Goal: Task Accomplishment & Management: Complete application form

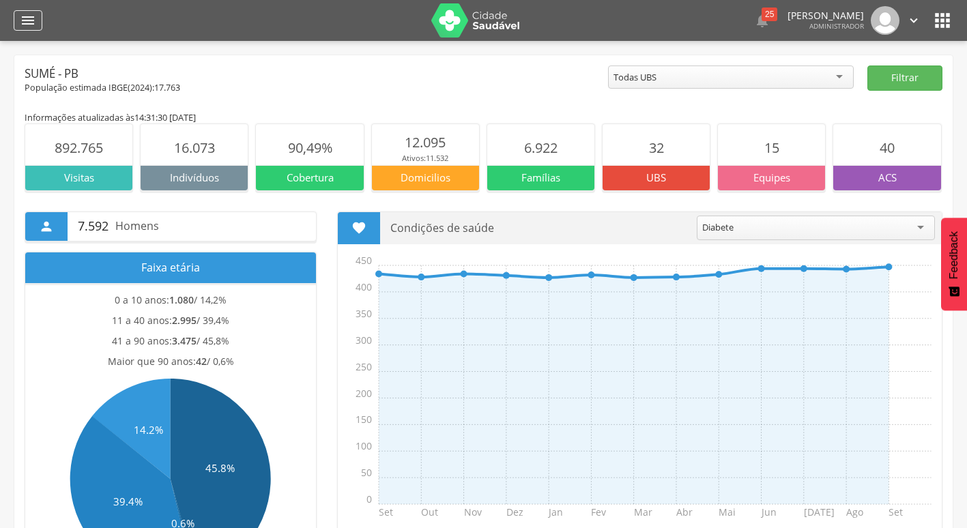
drag, startPoint x: 0, startPoint y: 0, endPoint x: 38, endPoint y: 28, distance: 46.8
click at [38, 28] on div "" at bounding box center [28, 20] width 29 height 20
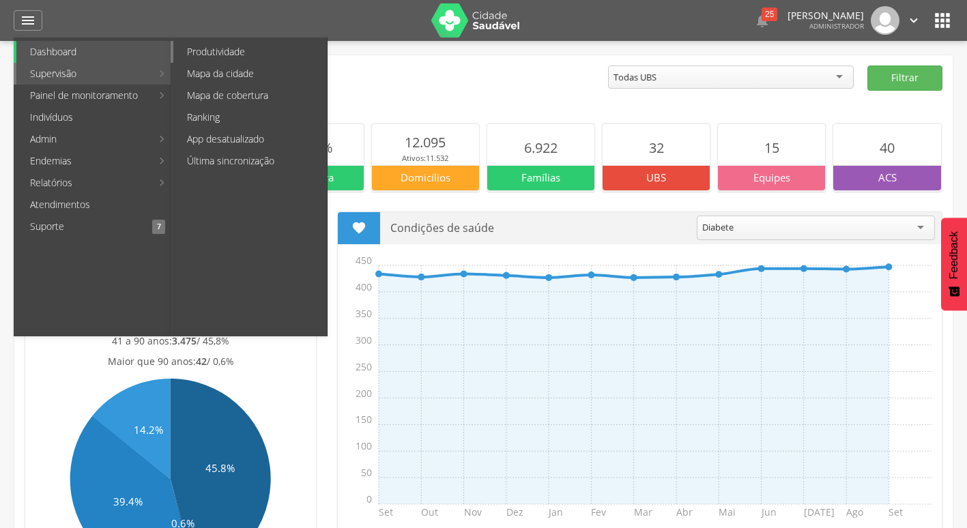
click at [236, 53] on link "Produtividade" at bounding box center [249, 52] width 153 height 22
type input "**********"
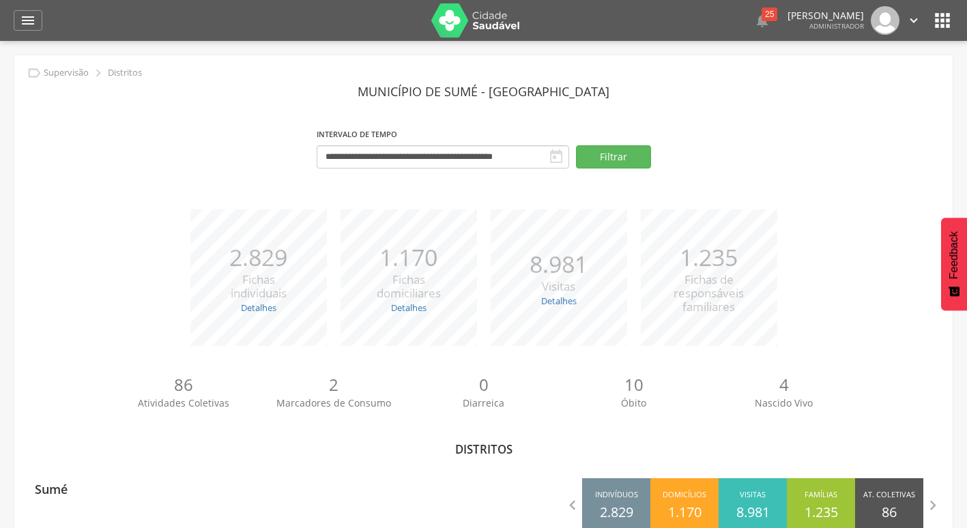
scroll to position [41, 0]
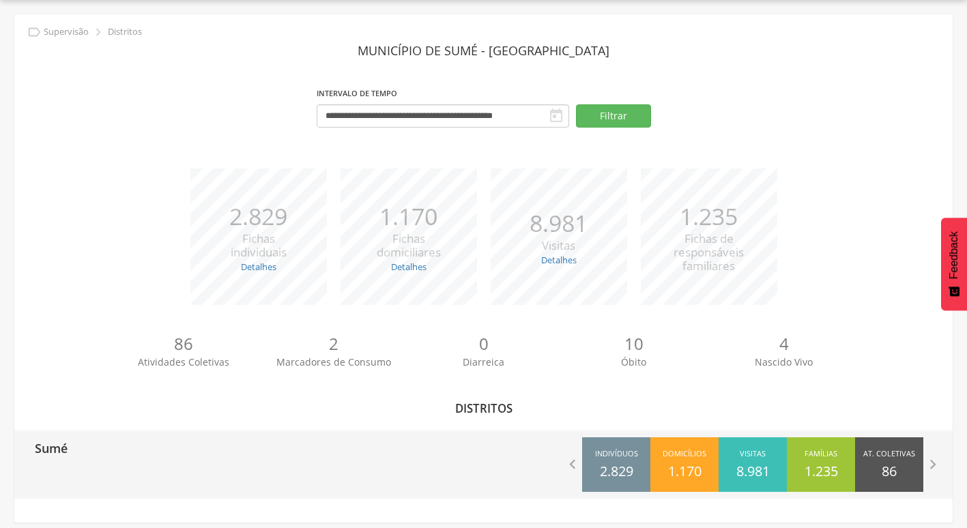
click at [94, 439] on div "Sumé" at bounding box center [248, 447] width 469 height 34
type input "**********"
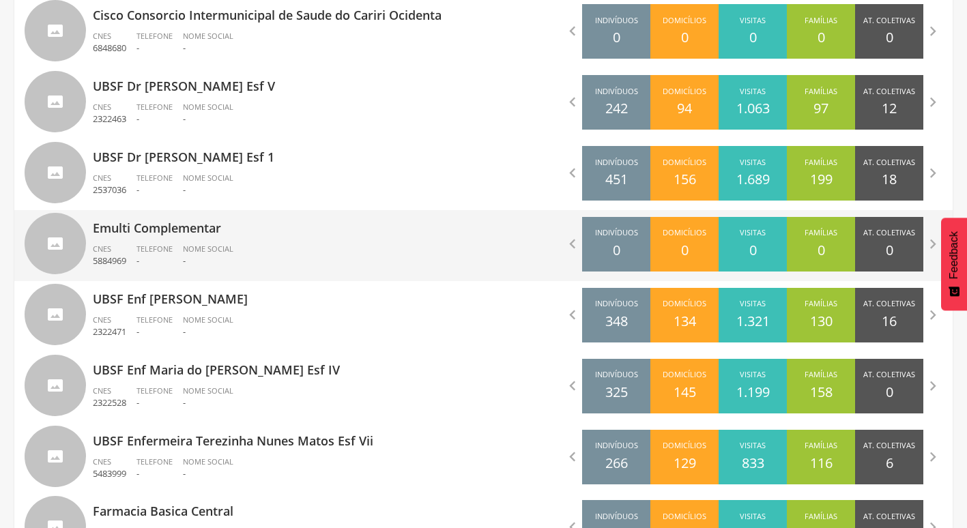
scroll to position [1064, 0]
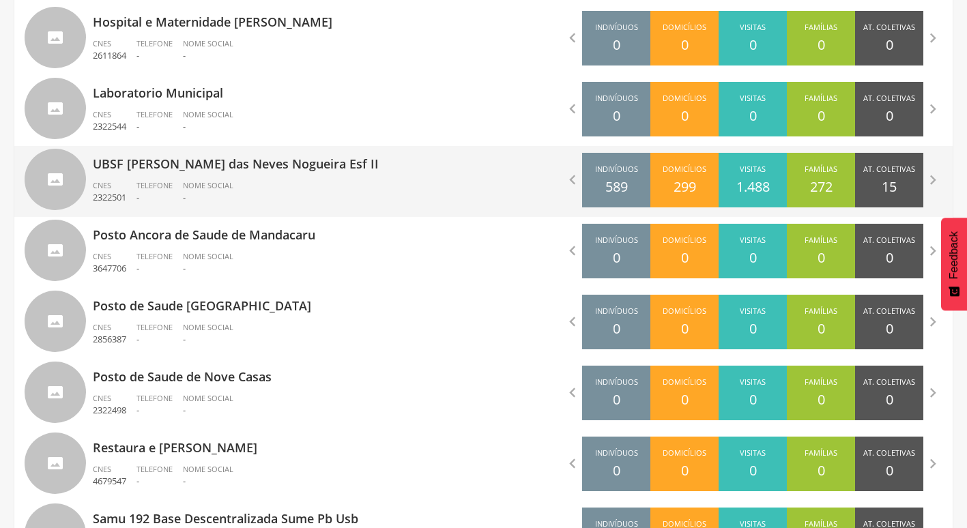
click at [239, 183] on div "Nome Social -" at bounding box center [213, 191] width 61 height 23
type input "**********"
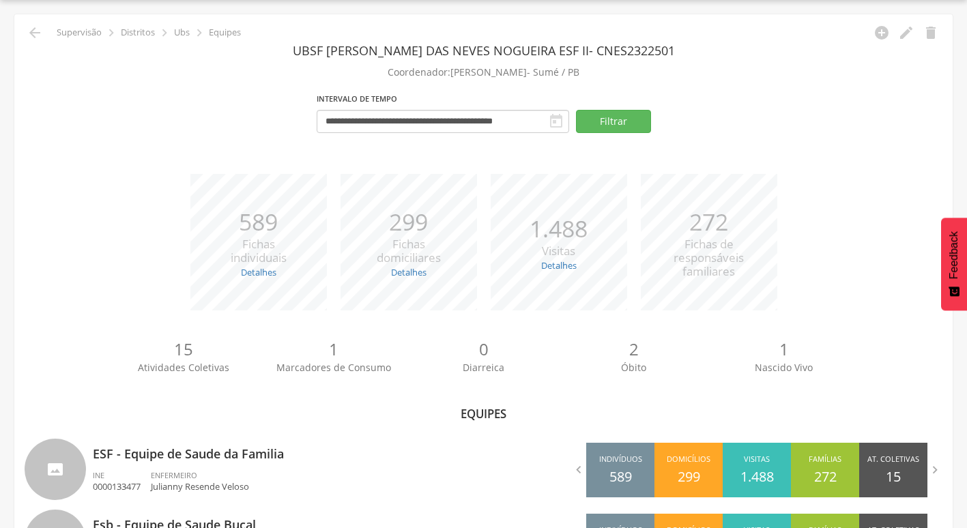
scroll to position [115, 0]
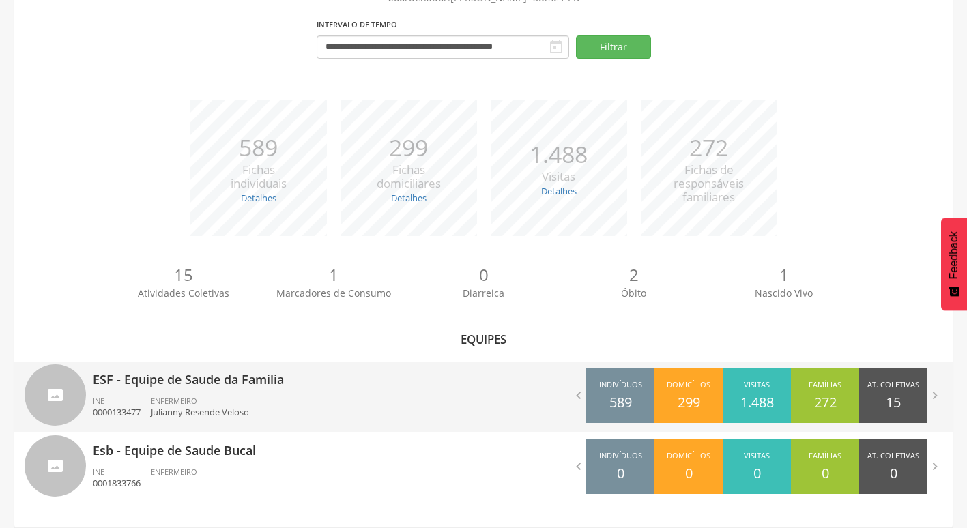
click at [152, 387] on p "ESF - Equipe de Saude da Familia" at bounding box center [283, 375] width 381 height 27
type input "**********"
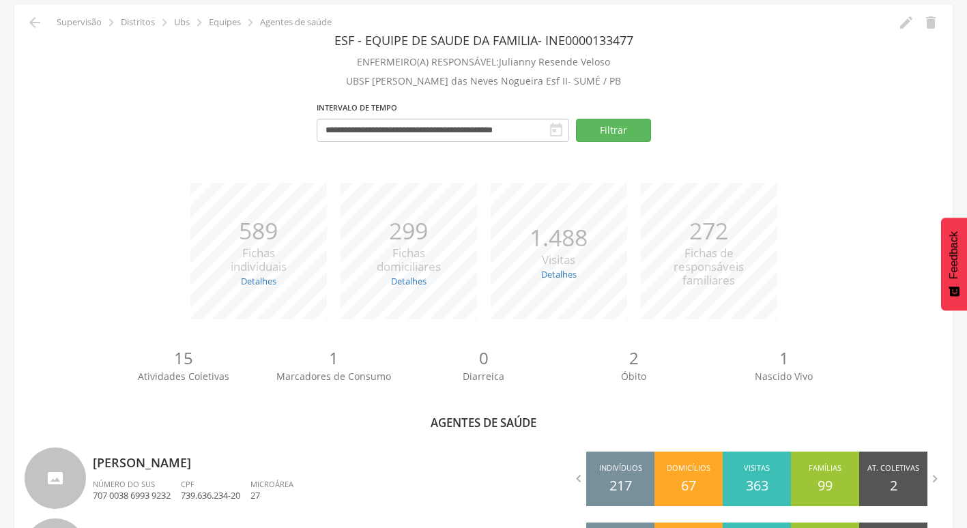
scroll to position [347, 0]
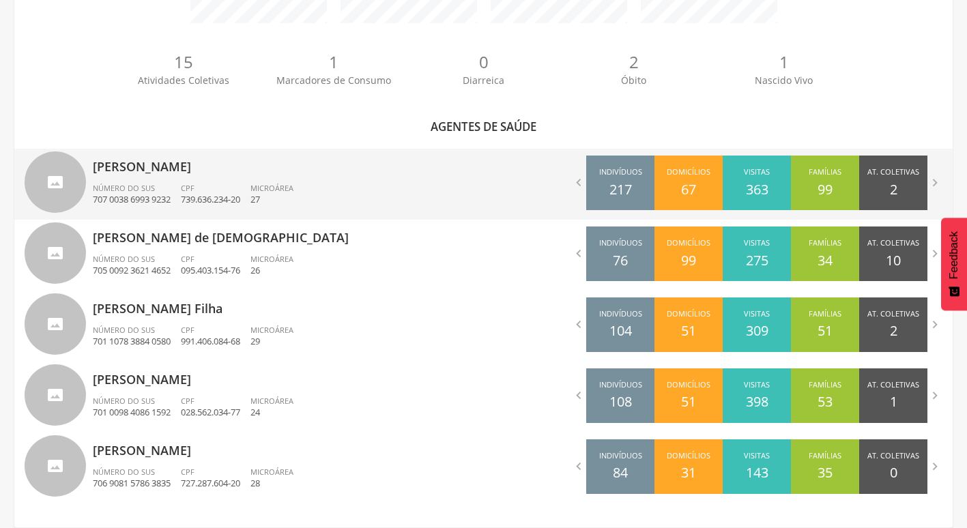
click at [262, 177] on div "[PERSON_NAME] Número do SUS 707 0038 6993 9232 CPF 739.636.234-20 Microárea 27" at bounding box center [283, 184] width 381 height 71
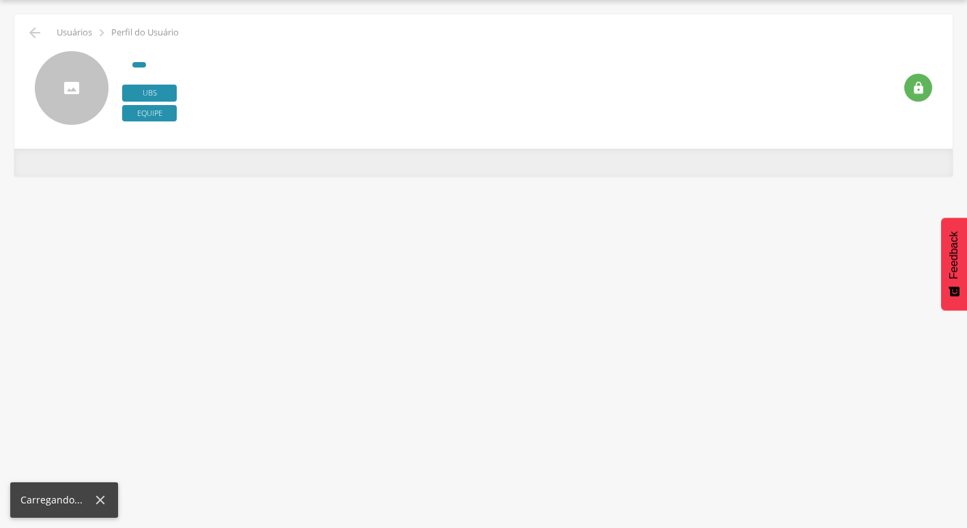
scroll to position [41, 0]
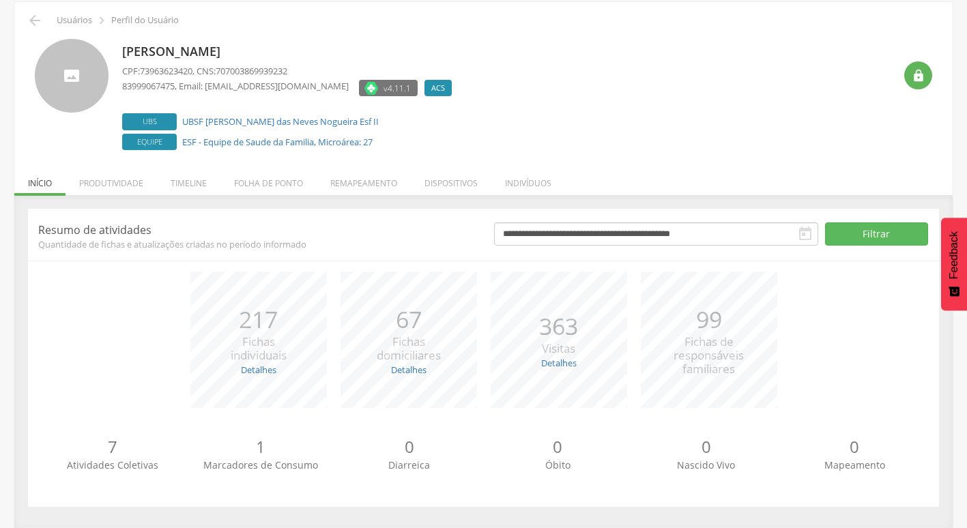
click at [358, 199] on div "**********" at bounding box center [483, 361] width 938 height 332
click at [370, 181] on li "Remapeamento" at bounding box center [364, 180] width 94 height 32
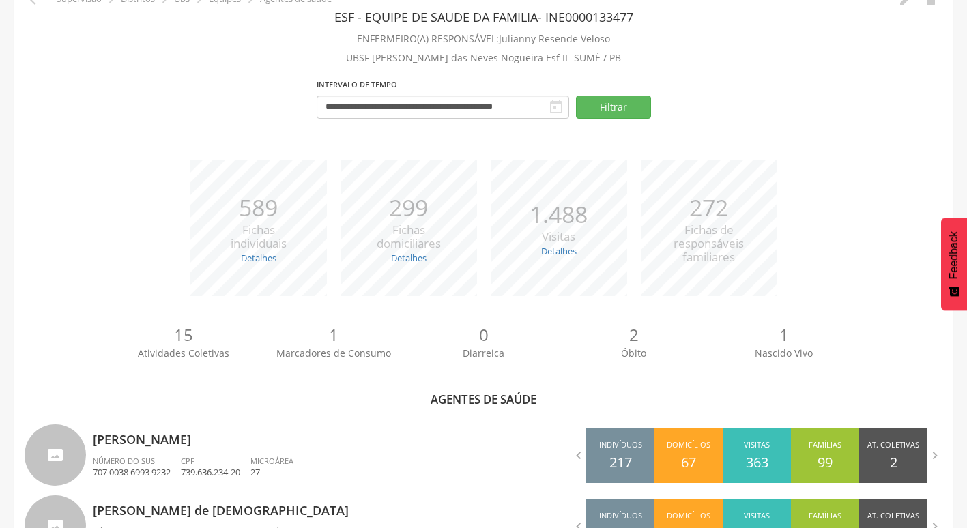
scroll to position [347, 0]
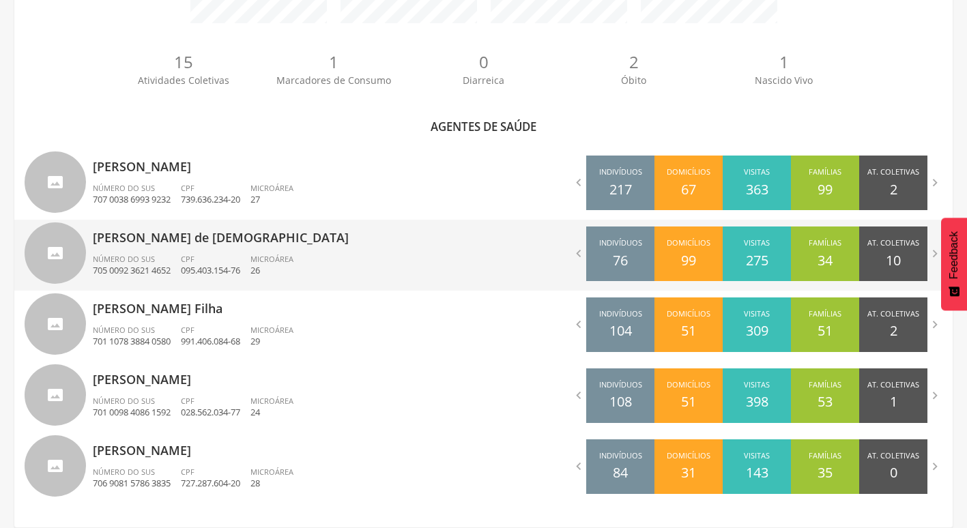
click at [190, 256] on span "CPF" at bounding box center [188, 259] width 14 height 10
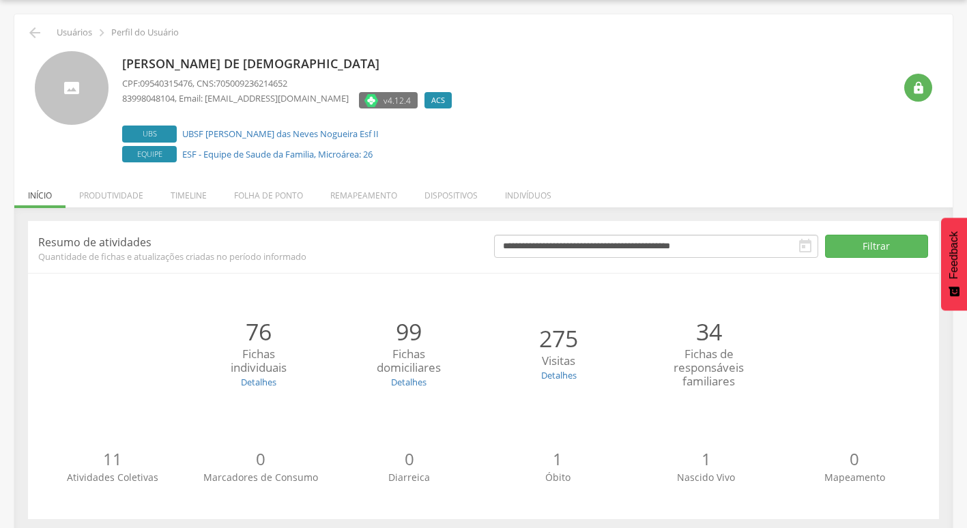
scroll to position [53, 0]
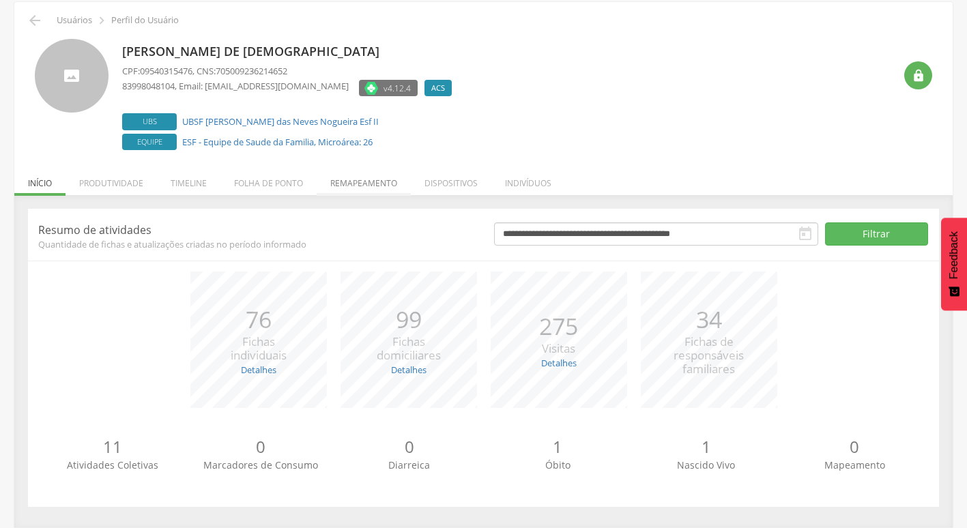
click at [379, 183] on li "Remapeamento" at bounding box center [364, 180] width 94 height 32
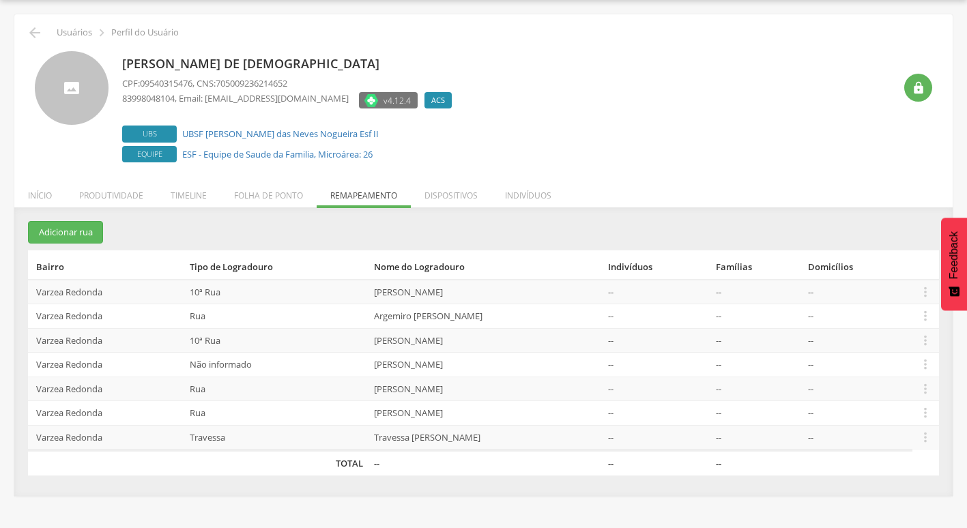
scroll to position [41, 0]
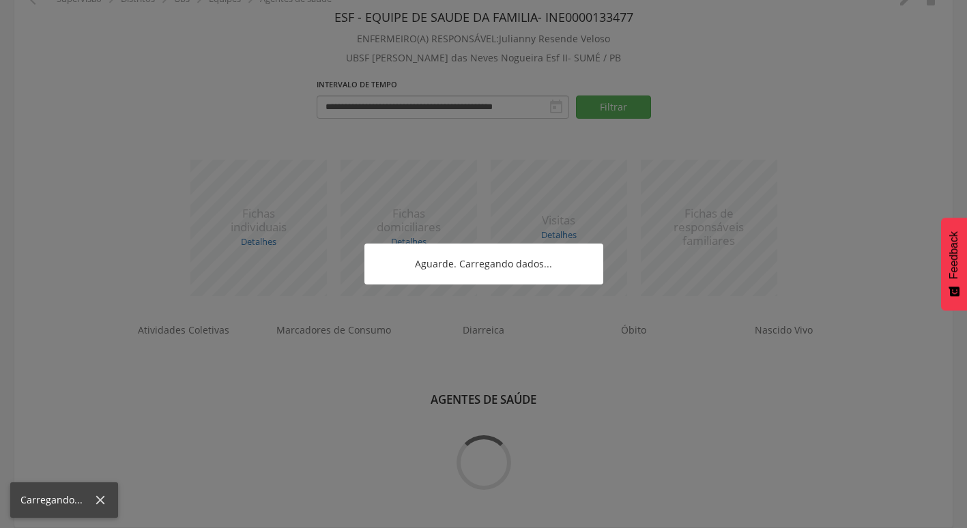
scroll to position [347, 0]
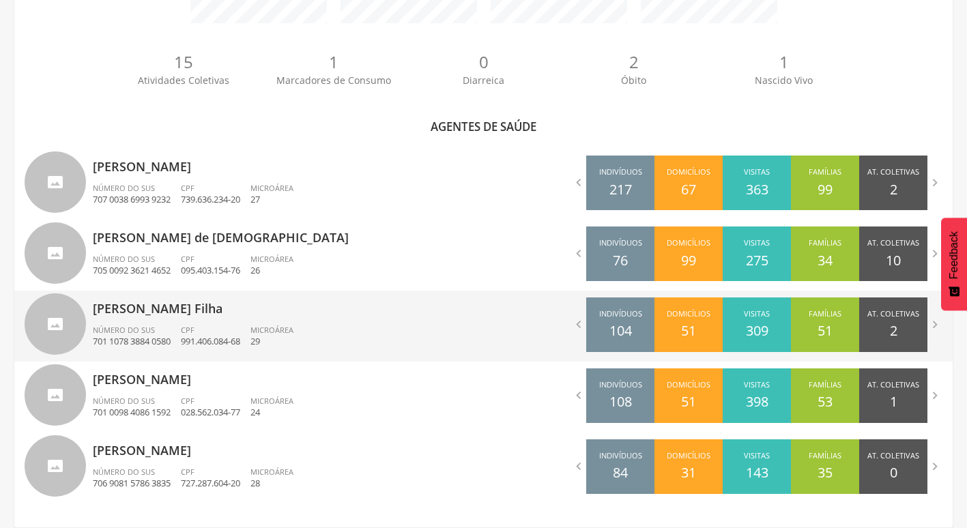
click at [147, 325] on span "Número do SUS" at bounding box center [124, 330] width 62 height 10
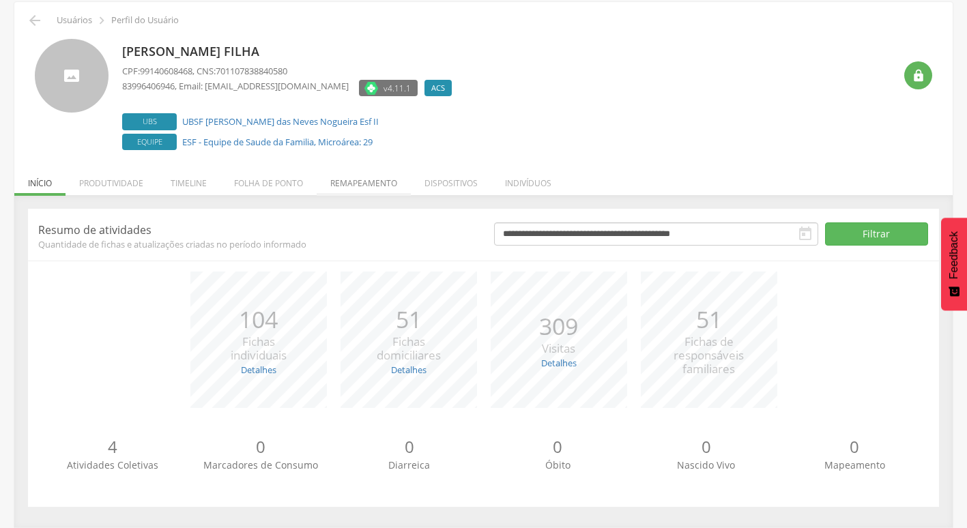
click at [372, 194] on li "Remapeamento" at bounding box center [364, 180] width 94 height 32
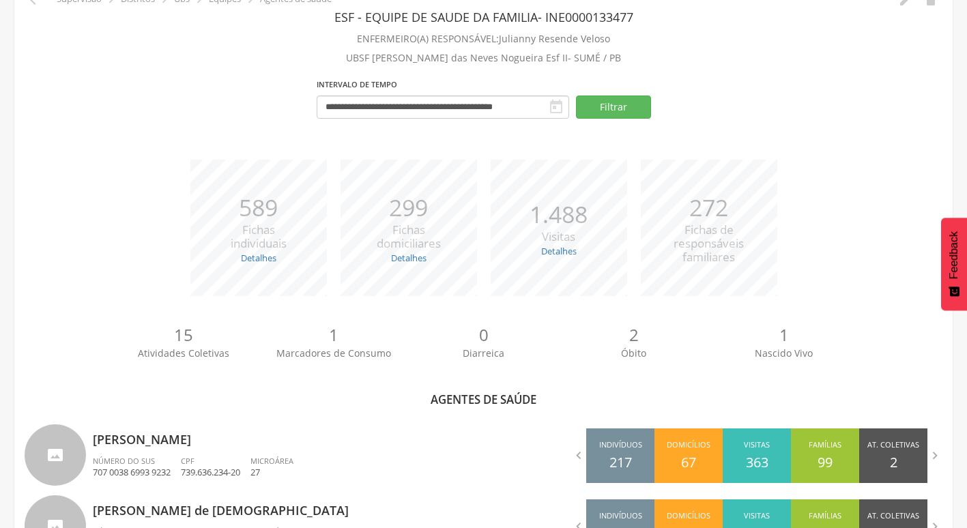
scroll to position [347, 0]
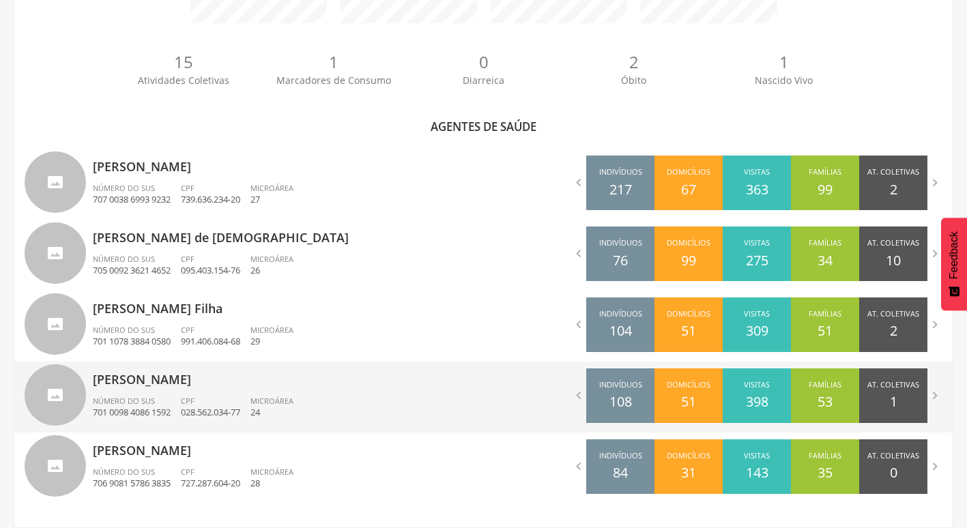
click at [178, 393] on div "[PERSON_NAME] Número do SUS 701 0098 4086 1592 CPF 028.562.034-77 Microárea 24" at bounding box center [283, 397] width 381 height 71
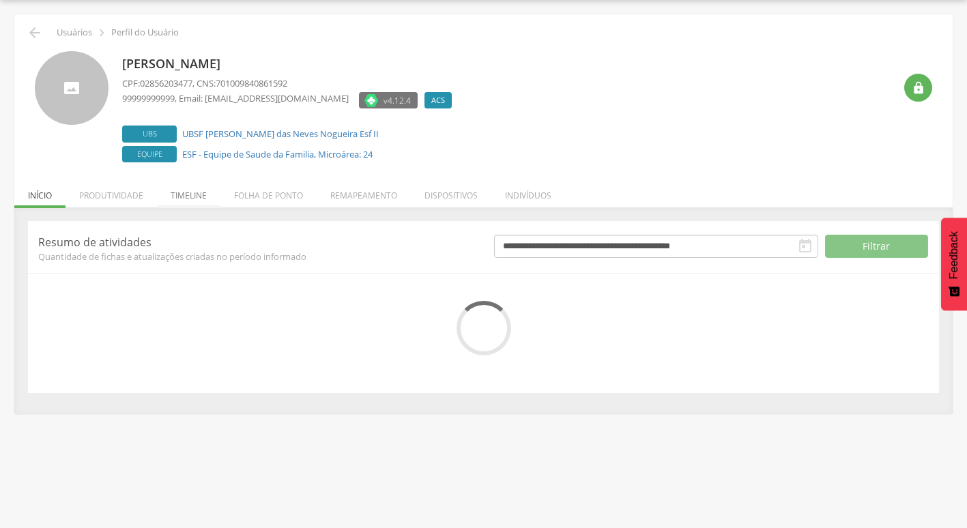
scroll to position [53, 0]
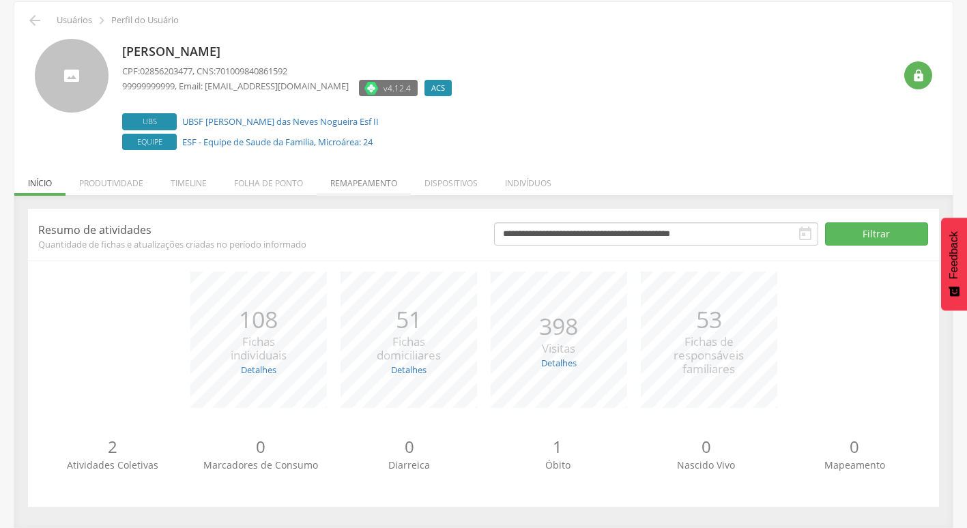
click at [359, 185] on li "Remapeamento" at bounding box center [364, 180] width 94 height 32
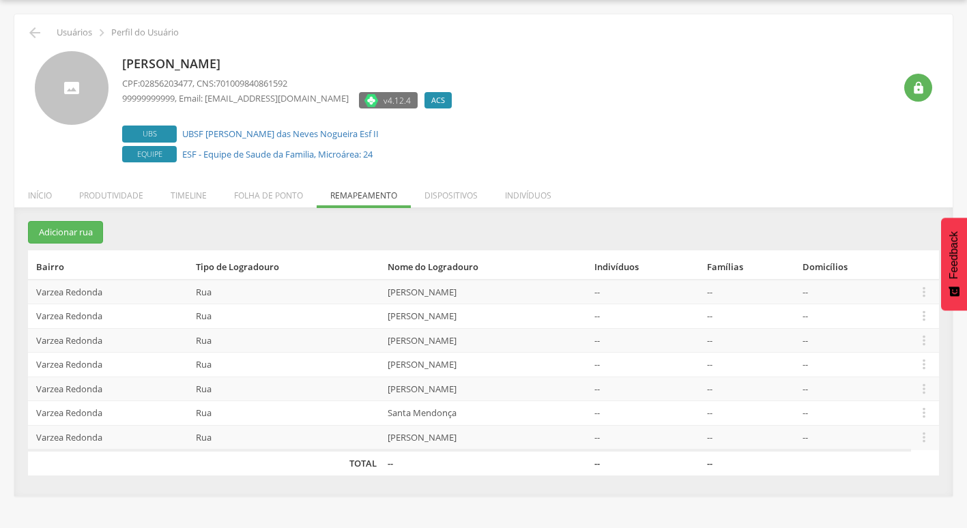
scroll to position [41, 0]
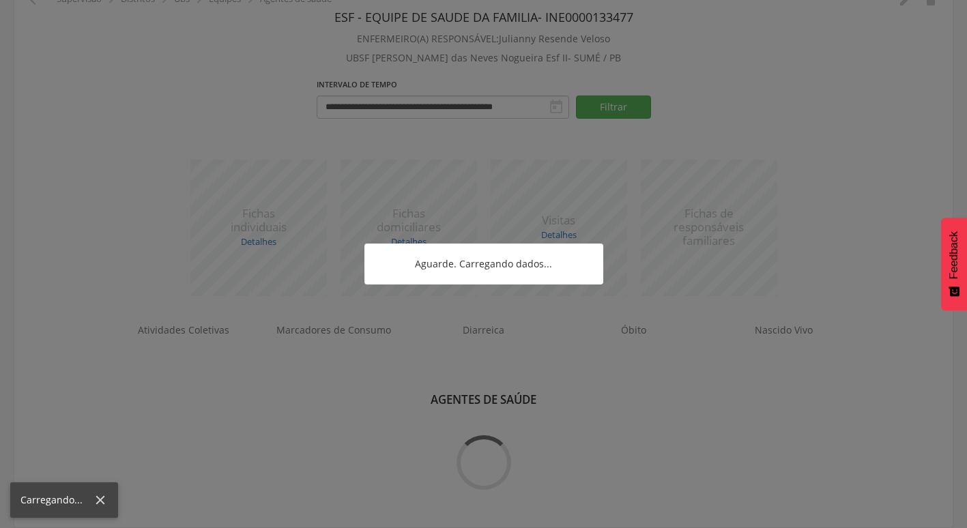
scroll to position [347, 0]
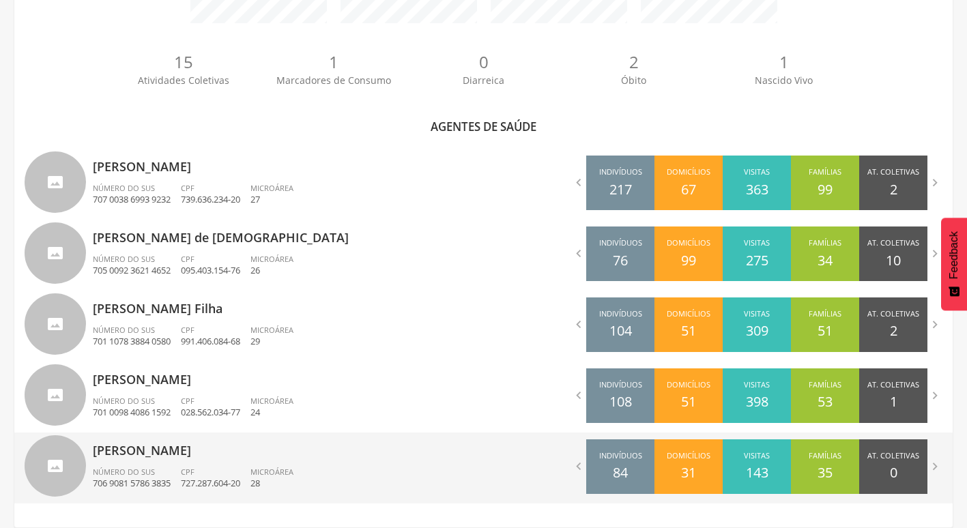
click at [213, 470] on div "CPF 727.287.604-20" at bounding box center [216, 478] width 70 height 23
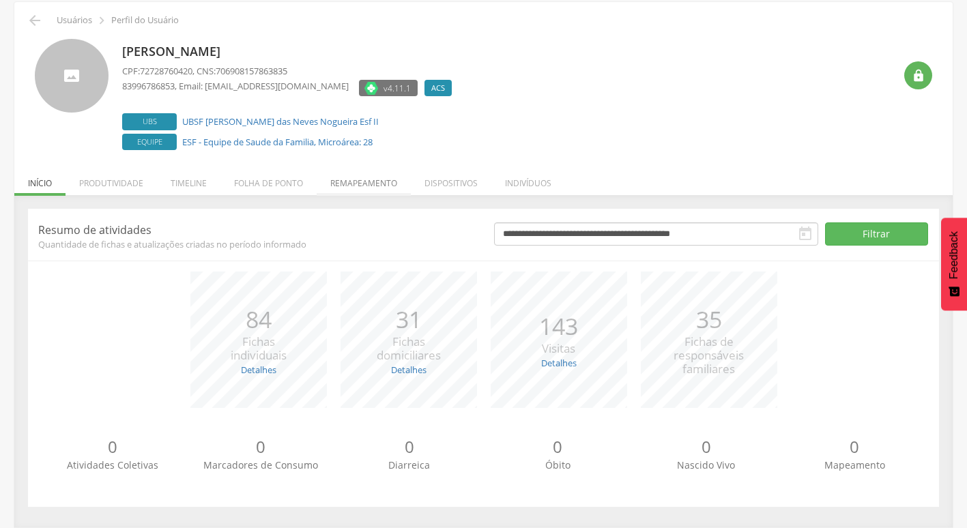
click at [366, 185] on li "Remapeamento" at bounding box center [364, 180] width 94 height 32
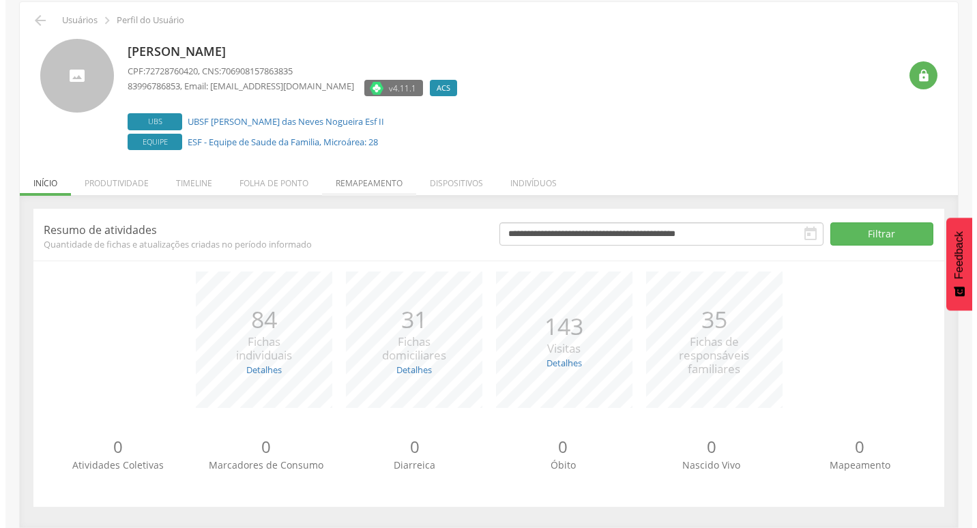
scroll to position [41, 0]
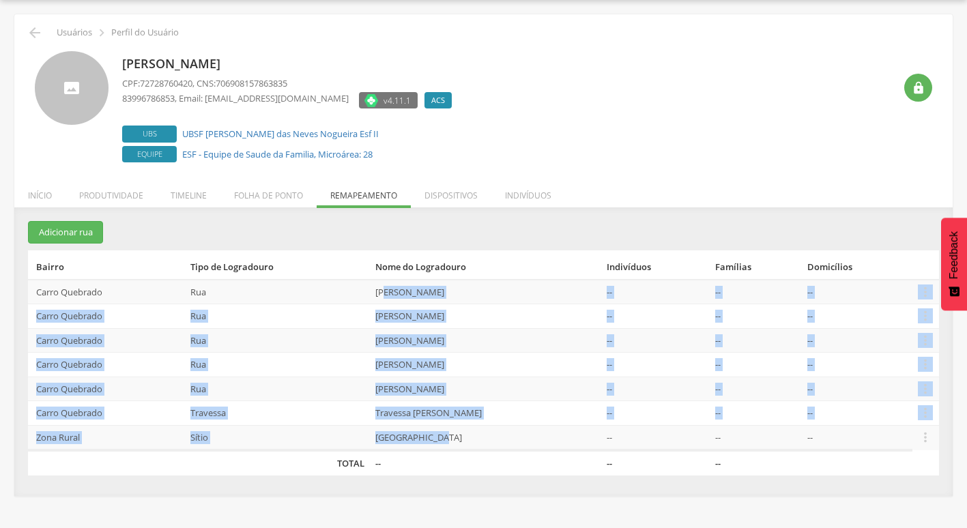
drag, startPoint x: 381, startPoint y: 295, endPoint x: 434, endPoint y: 433, distance: 147.7
click at [434, 433] on tbody "Carro Quebrado Rua [PERSON_NAME] -- -- --  Editar Alocar famílias Desalocar fa…" at bounding box center [483, 365] width 911 height 171
click at [67, 232] on button "Adicionar rua" at bounding box center [65, 232] width 75 height 23
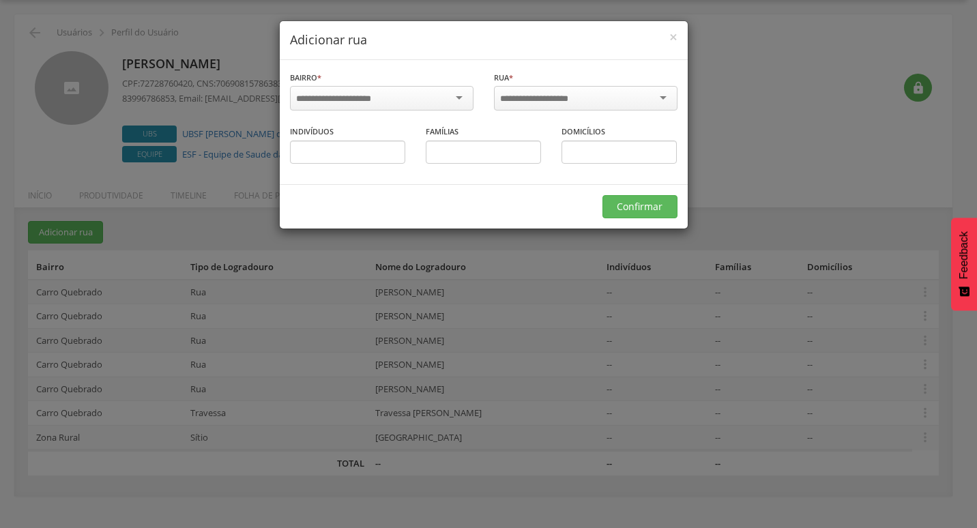
click at [389, 99] on div at bounding box center [382, 98] width 184 height 25
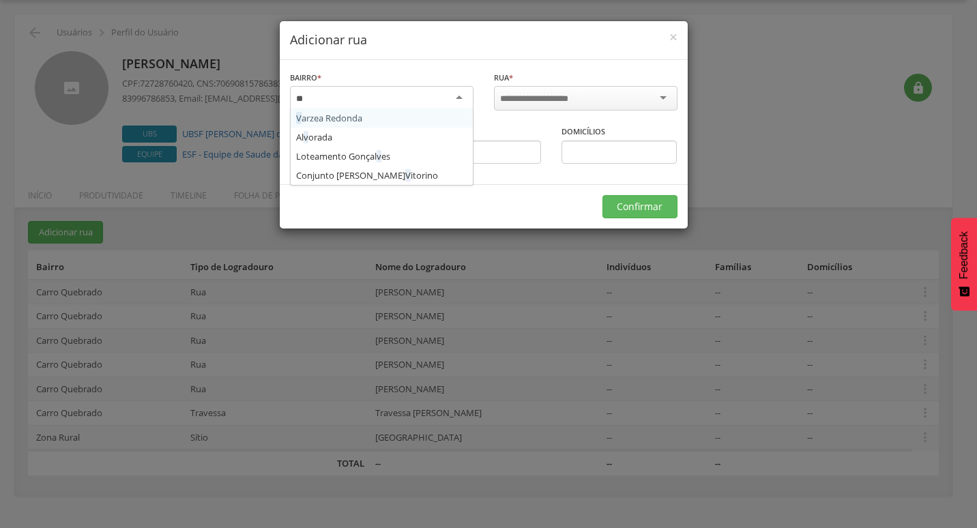
type input "***"
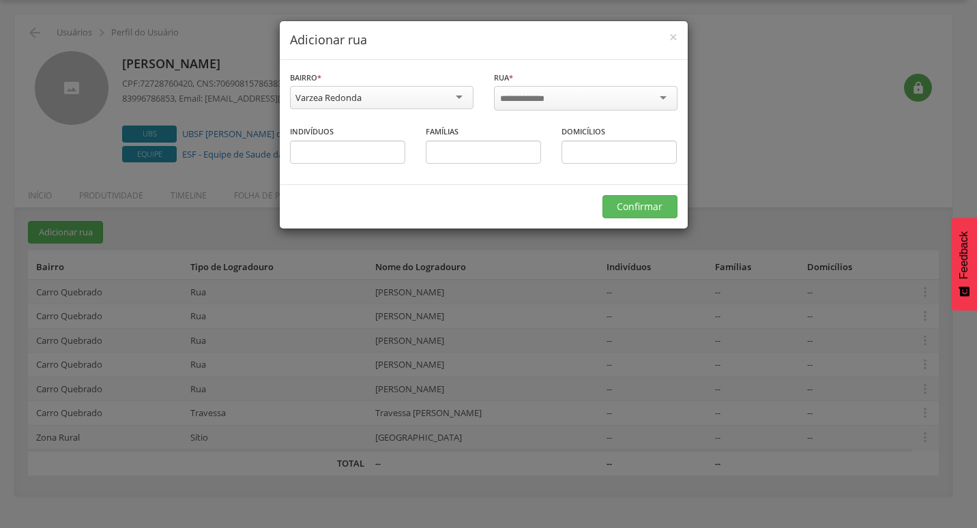
scroll to position [0, 0]
click at [499, 96] on div at bounding box center [586, 98] width 184 height 25
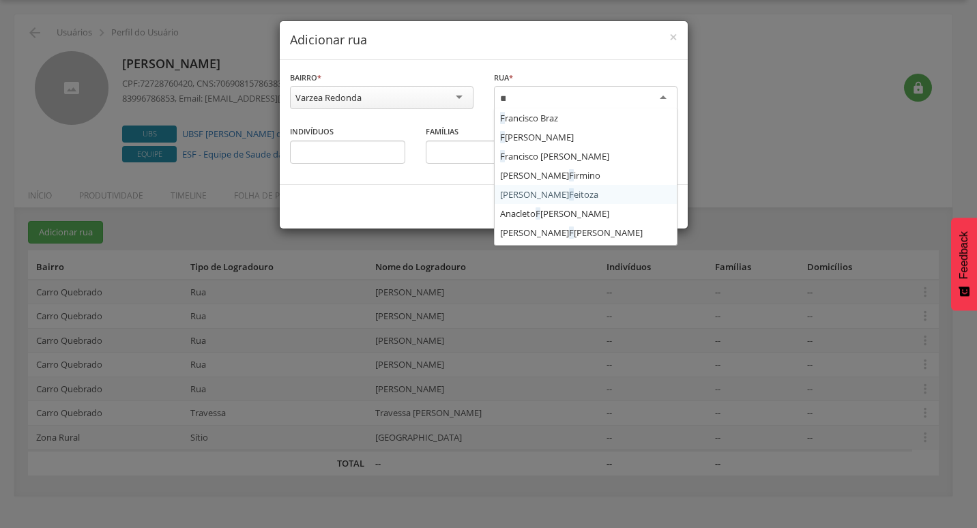
type input "***"
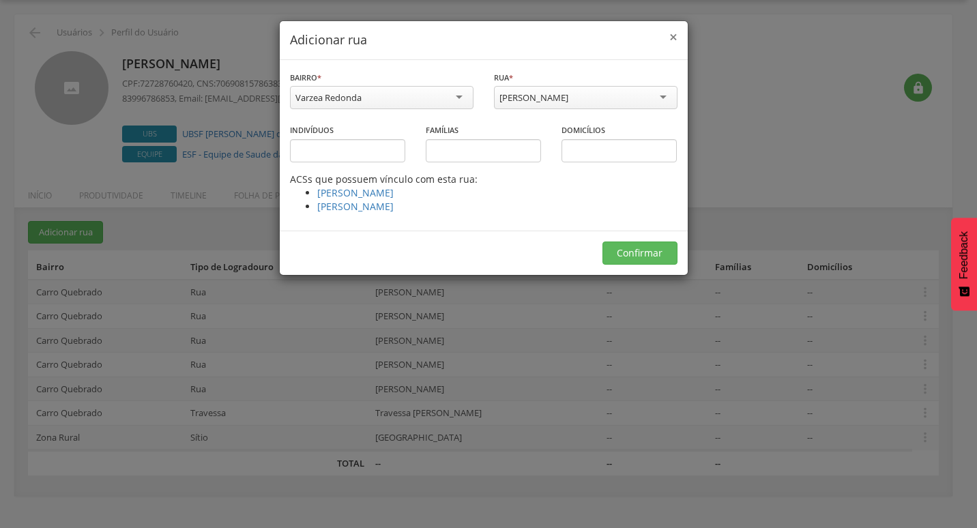
click at [677, 40] on span "×" at bounding box center [673, 36] width 8 height 19
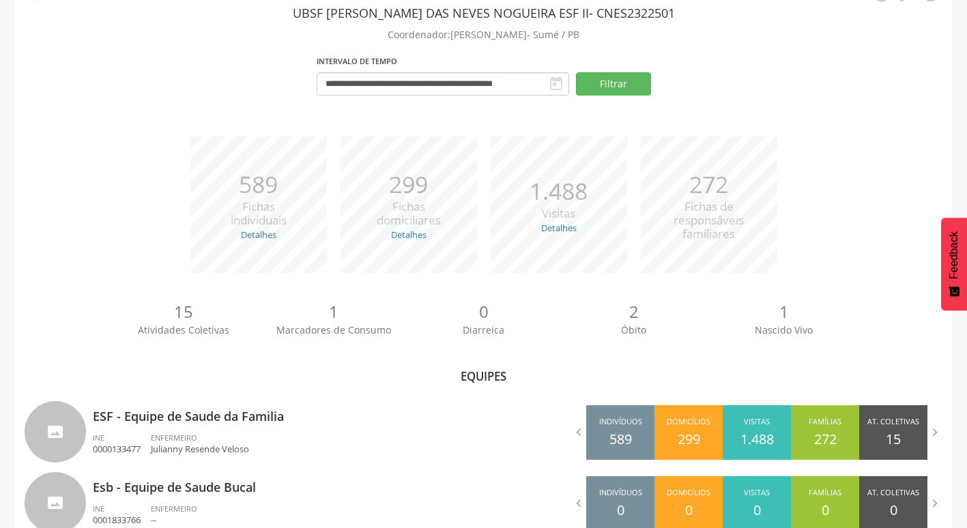
scroll to position [115, 0]
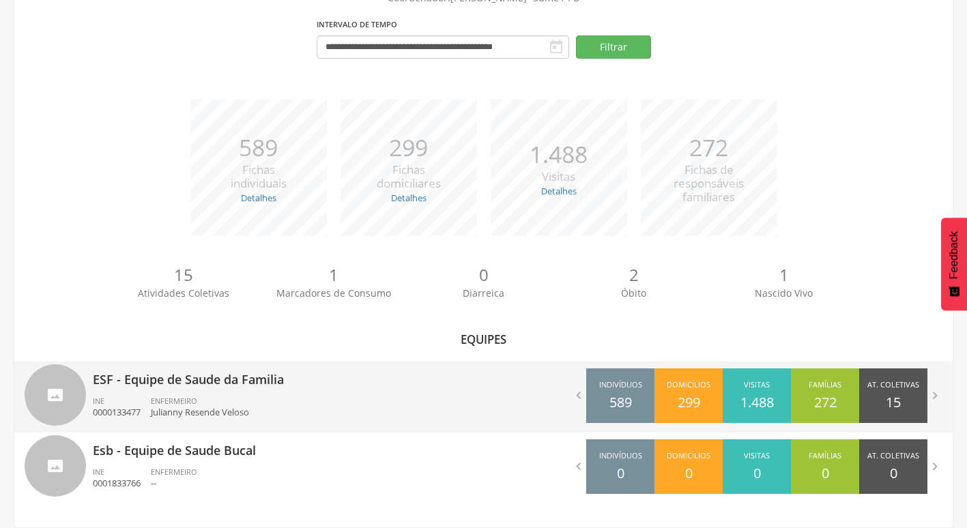
click at [143, 402] on div "INE 0000133477" at bounding box center [122, 407] width 58 height 23
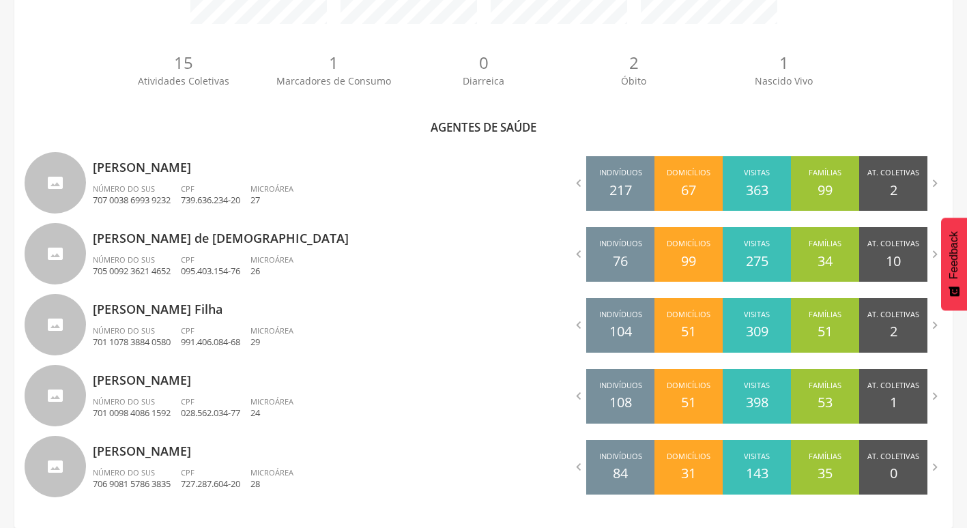
scroll to position [347, 0]
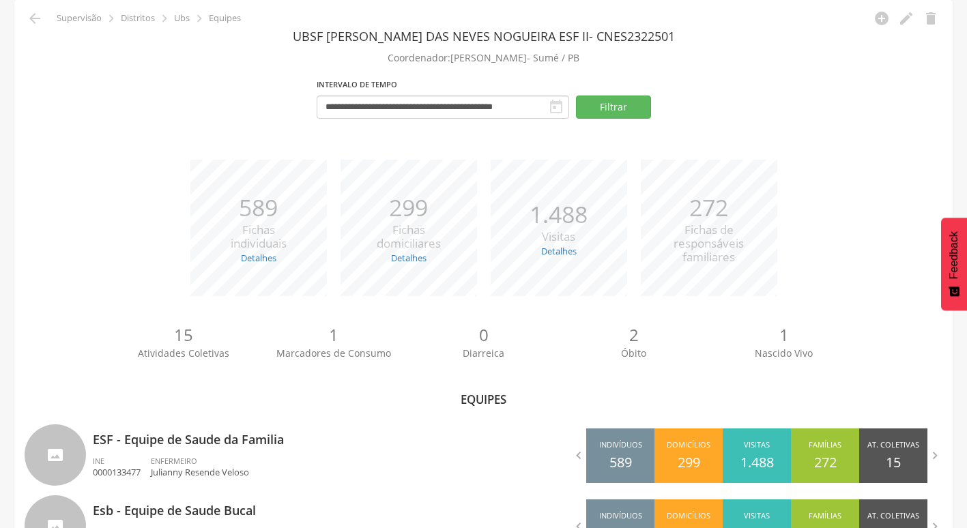
scroll to position [115, 0]
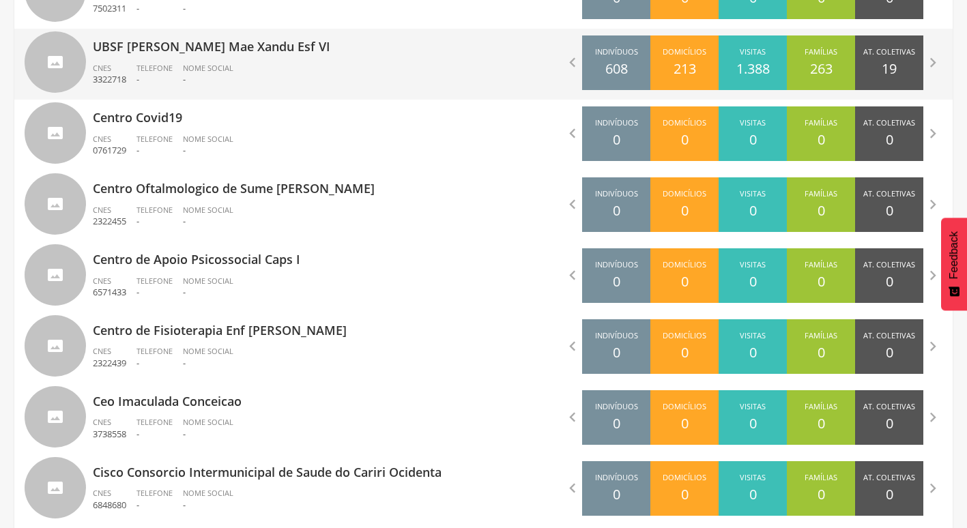
click at [227, 58] on div "UBSF [PERSON_NAME] Mae Xandu Esf VI CNES 3322718 Telefone - Nome Social -" at bounding box center [283, 64] width 381 height 71
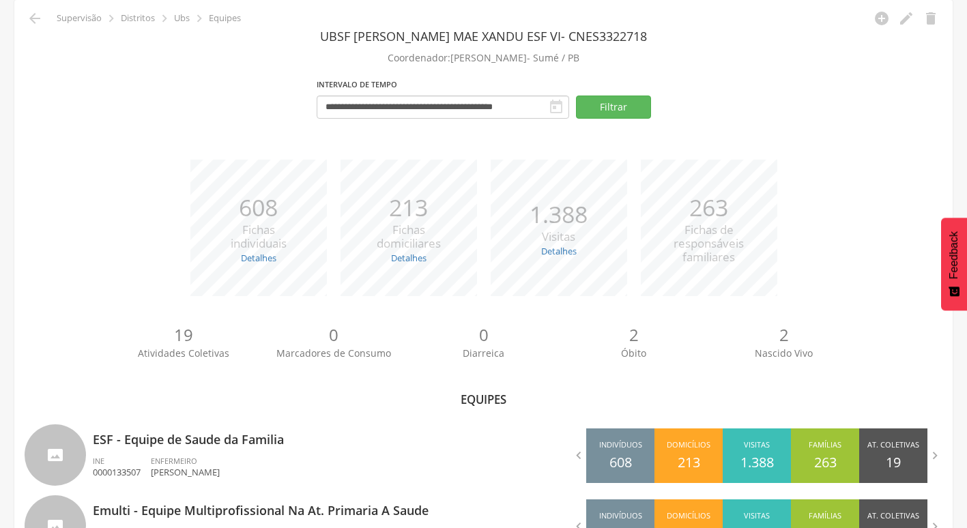
scroll to position [186, 0]
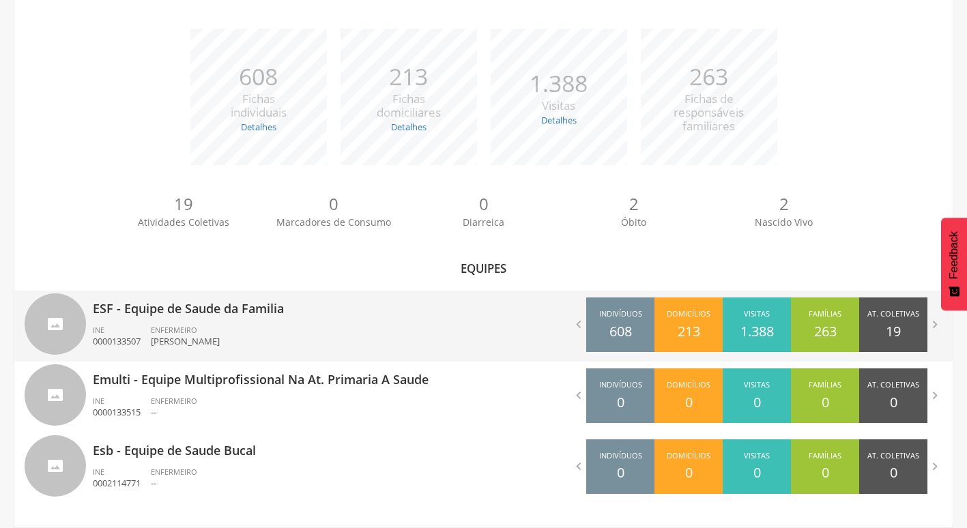
click at [225, 321] on div "ESF - Equipe de Saude da Familia INE 0000133507 ENFERMEIRO [PERSON_NAME]" at bounding box center [283, 326] width 381 height 71
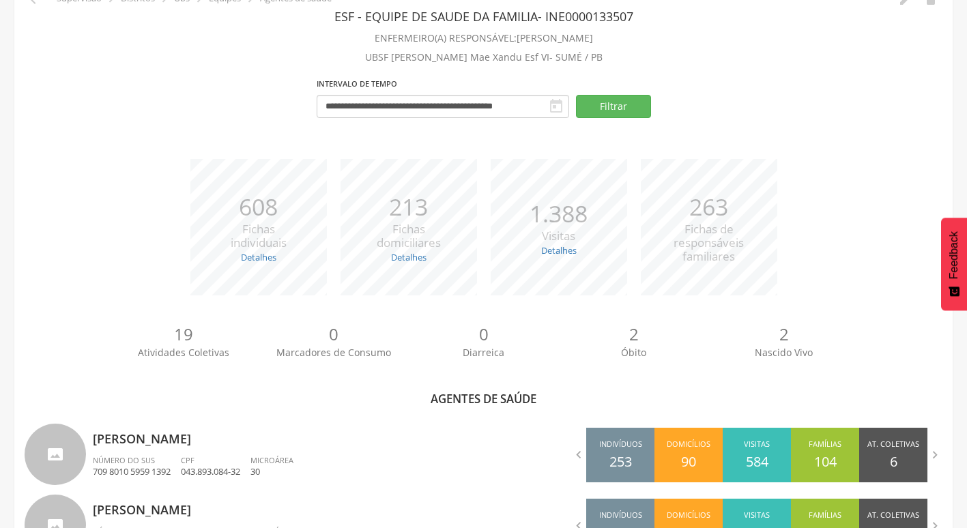
scroll to position [74, 0]
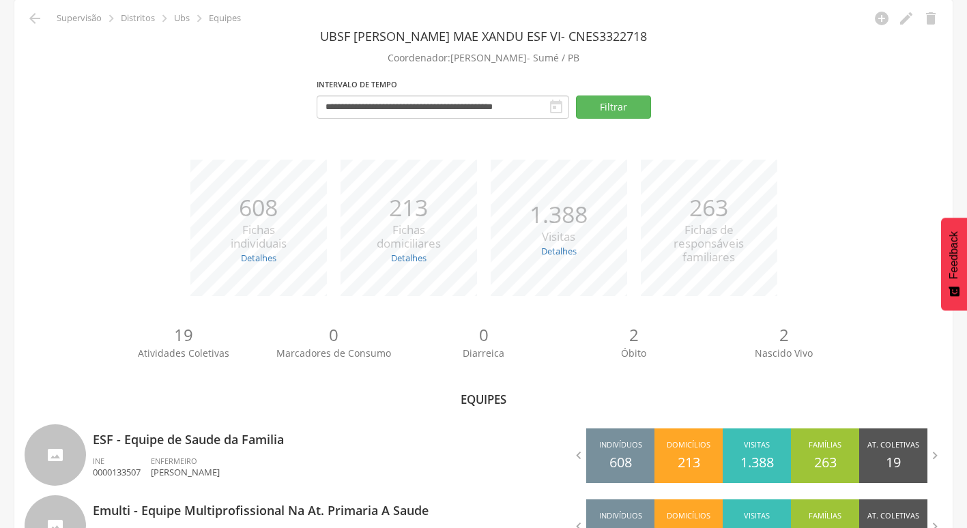
scroll to position [74, 0]
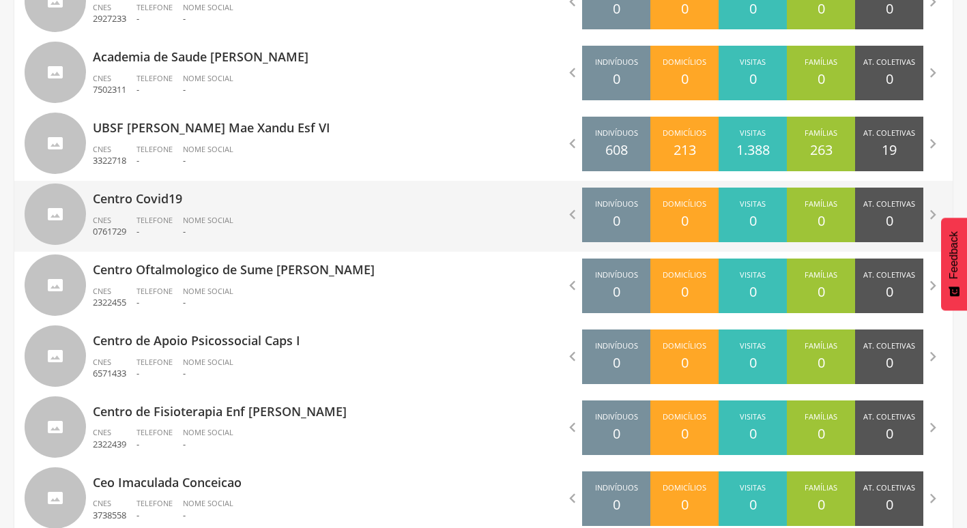
scroll to position [596, 0]
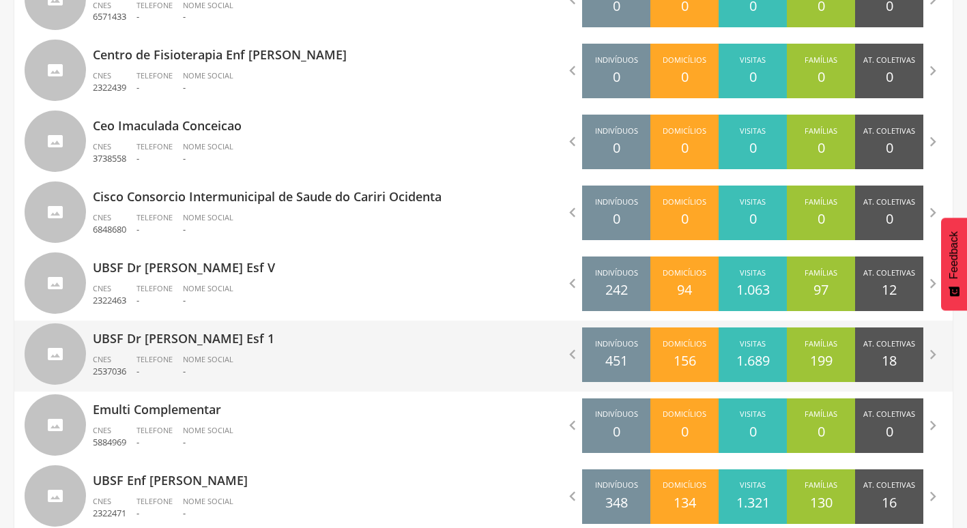
click at [194, 345] on p "UBSF Dr [PERSON_NAME] Esf 1" at bounding box center [283, 334] width 381 height 27
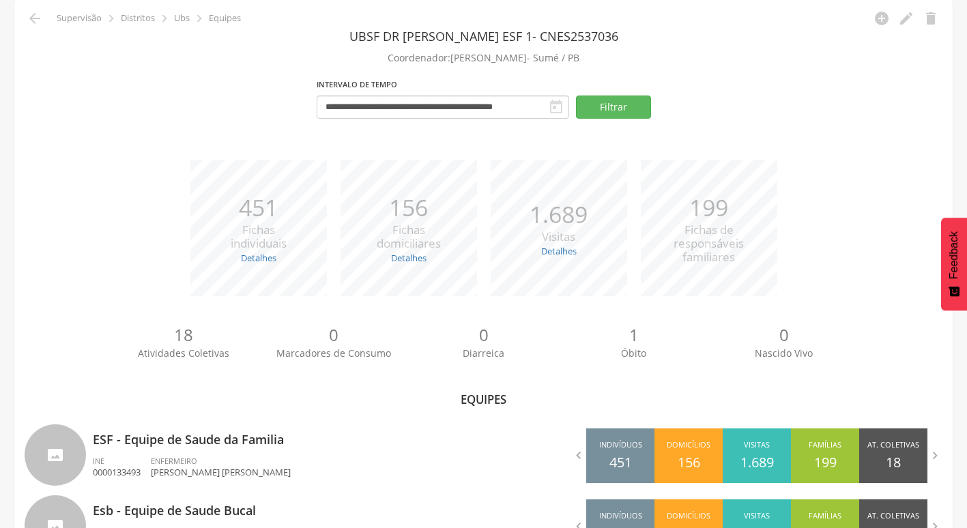
scroll to position [115, 0]
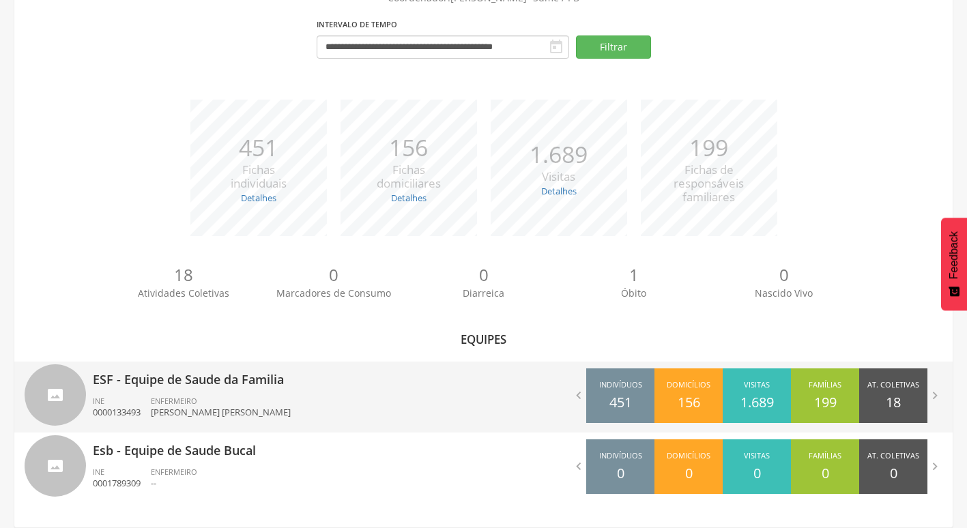
click at [166, 380] on p "ESF - Equipe de Saude da Familia" at bounding box center [283, 375] width 381 height 27
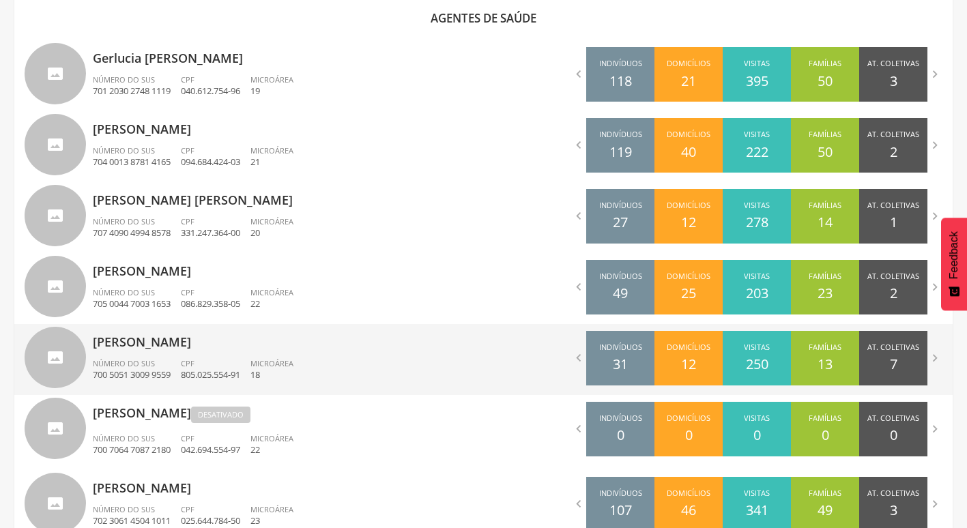
scroll to position [425, 0]
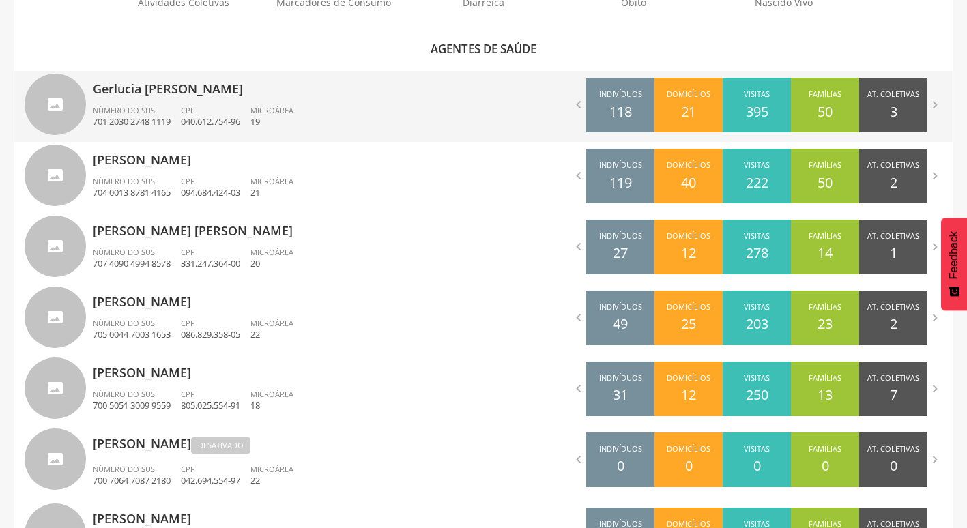
click at [186, 107] on span "CPF" at bounding box center [188, 110] width 14 height 10
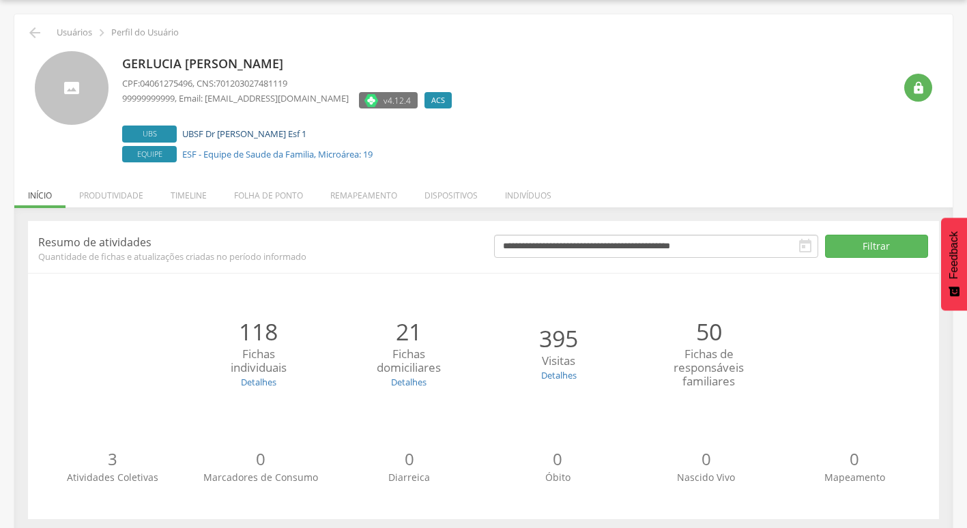
scroll to position [53, 0]
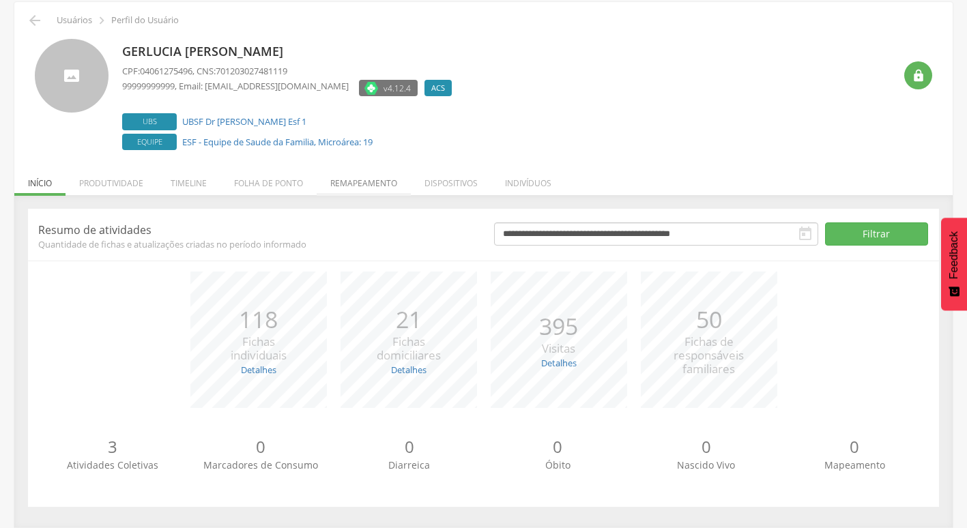
click at [372, 186] on li "Remapeamento" at bounding box center [364, 180] width 94 height 32
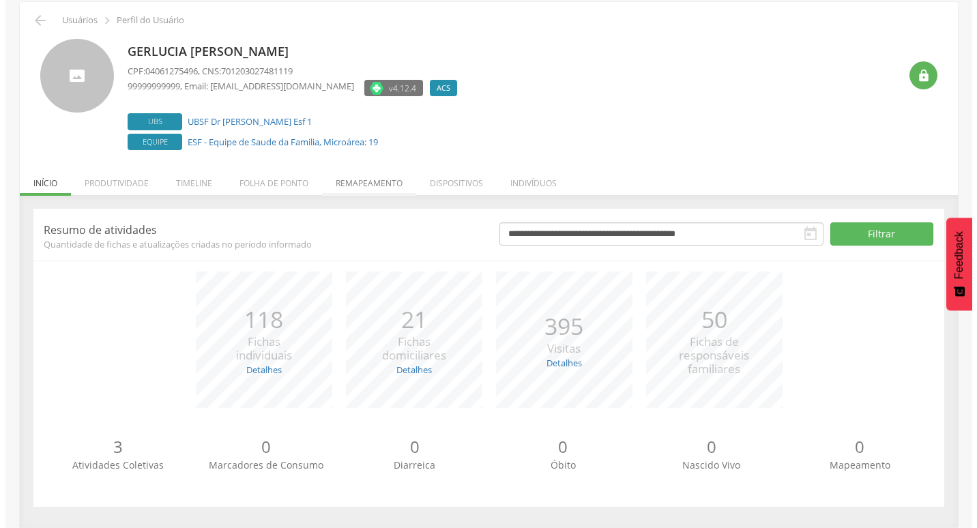
scroll to position [41, 0]
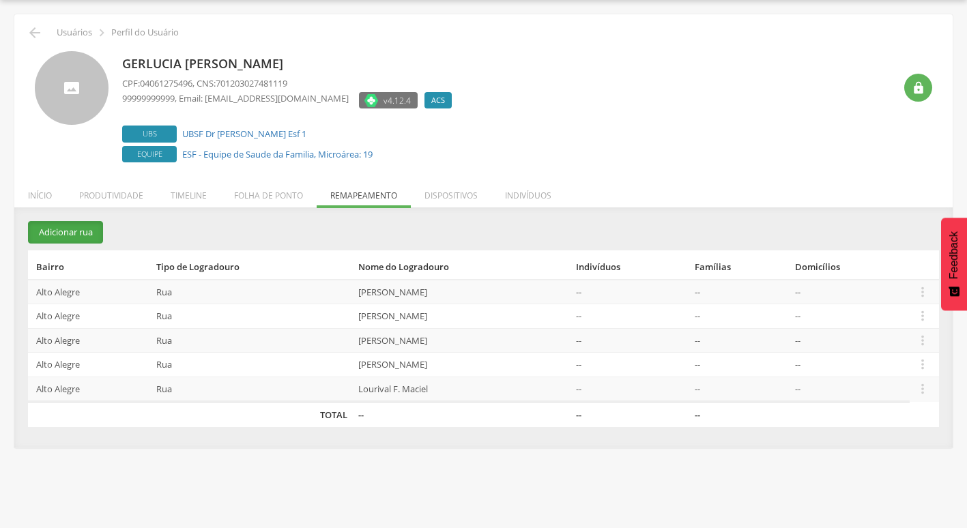
click at [72, 239] on button "Adicionar rua" at bounding box center [65, 232] width 75 height 23
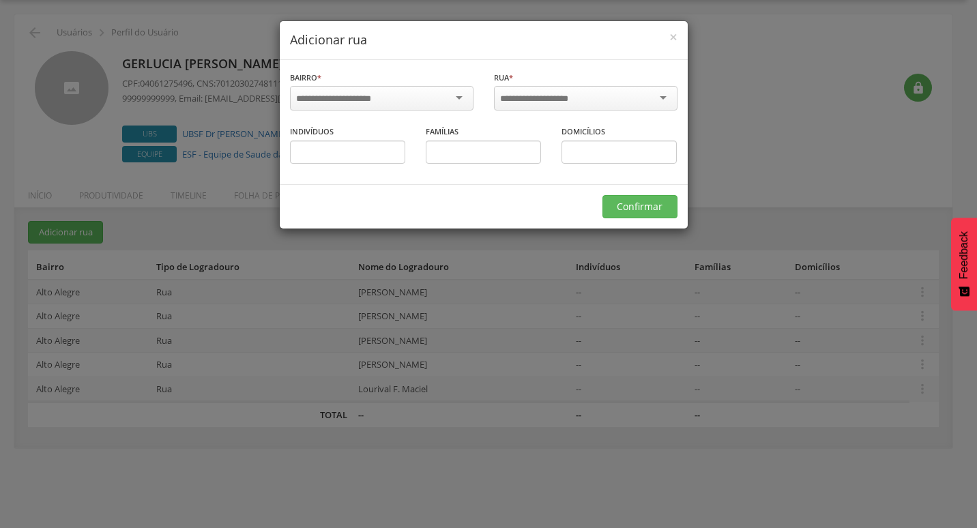
click at [395, 100] on div at bounding box center [382, 98] width 184 height 25
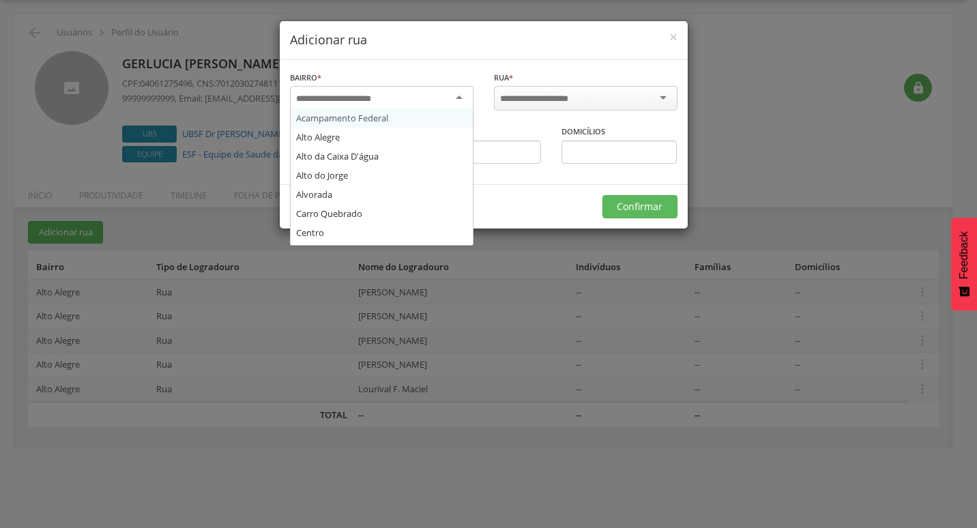
scroll to position [0, 0]
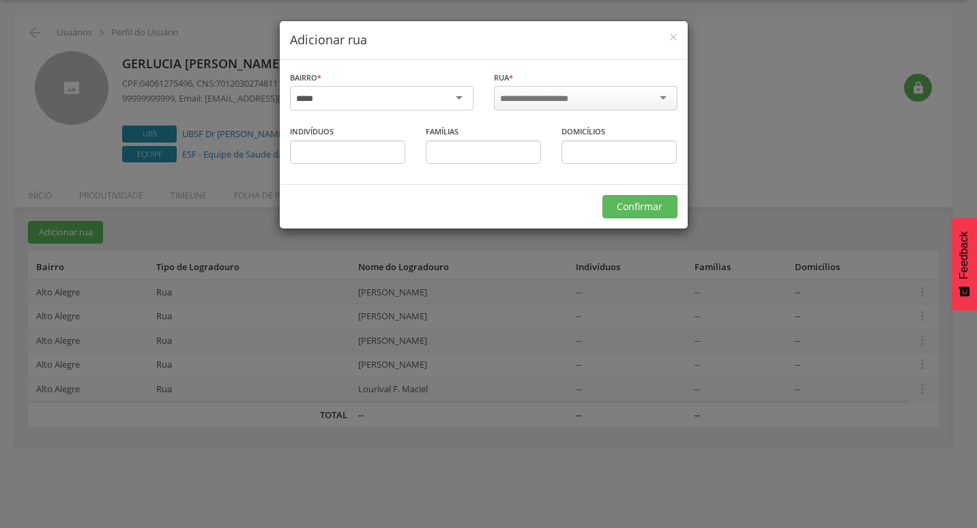
drag, startPoint x: 412, startPoint y: 98, endPoint x: 210, endPoint y: 98, distance: 201.9
click at [210, 98] on div "× Adicionar rua Bairro * Informe o bairro Rua * [PERSON_NAME] [PERSON_NAME] [PE…" at bounding box center [488, 264] width 977 height 528
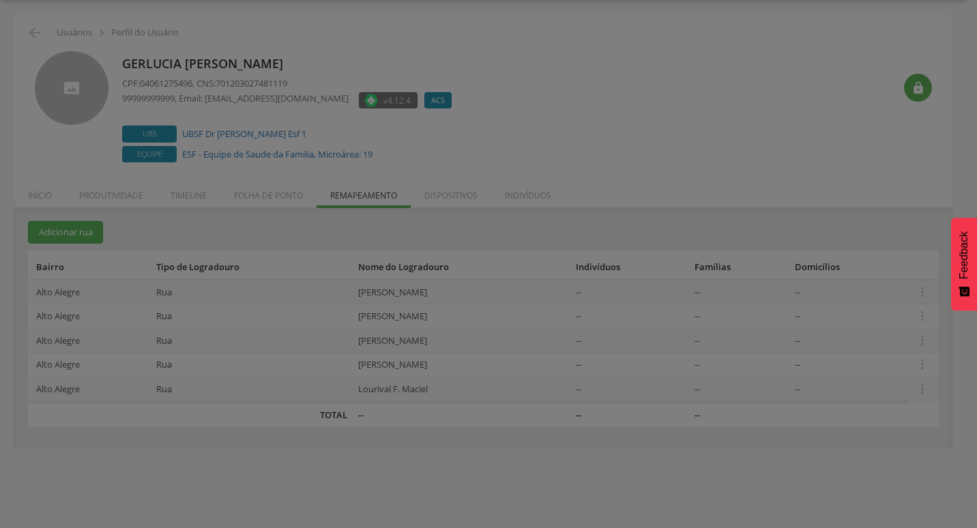
type input "*****"
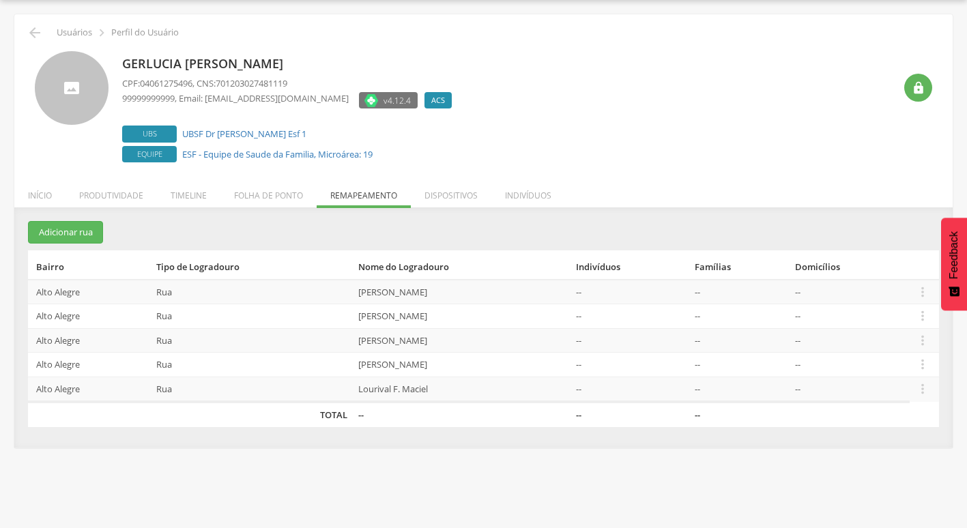
click at [59, 245] on section "Adicionar rua Bairro Tipo de Logradouro Nome do Logradouro Indivíduos Famílias …" at bounding box center [483, 324] width 911 height 206
click at [67, 244] on section "Adicionar rua Bairro Tipo de Logradouro Nome do Logradouro Indivíduos Famílias …" at bounding box center [483, 324] width 911 height 206
click at [68, 239] on button "Adicionar rua" at bounding box center [65, 232] width 75 height 23
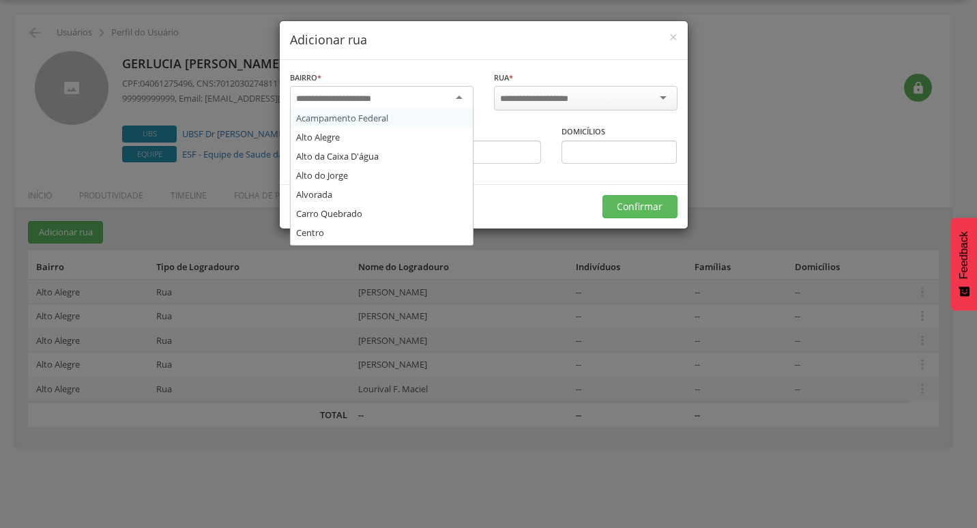
click at [408, 104] on div at bounding box center [382, 98] width 184 height 25
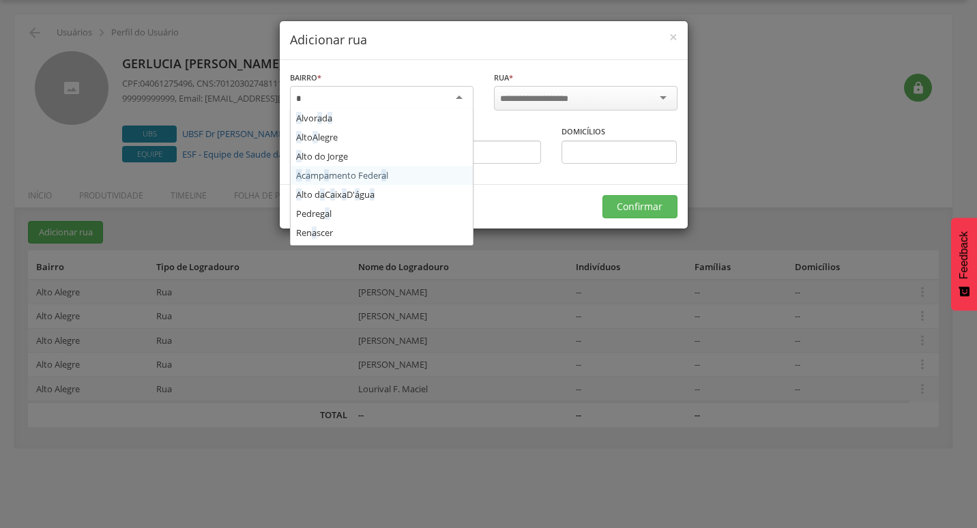
type input "**"
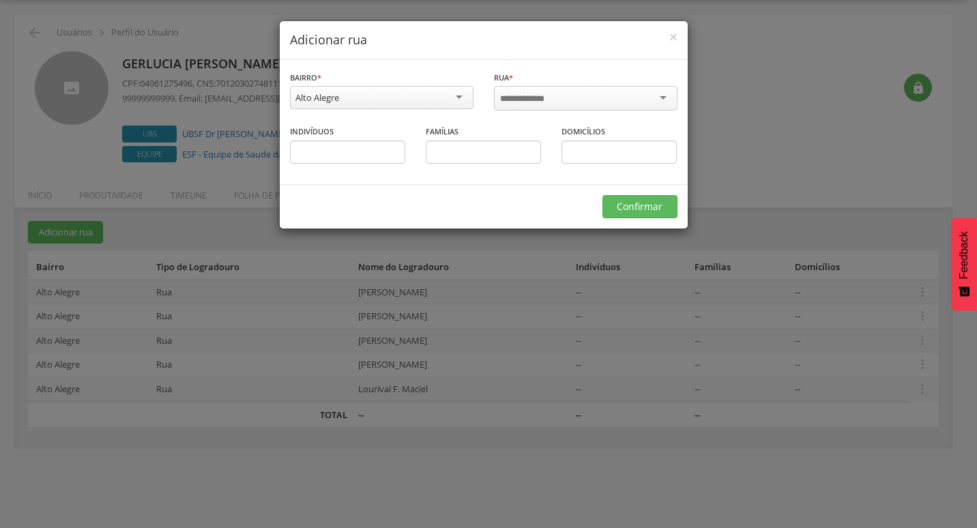
click at [571, 101] on div at bounding box center [586, 98] width 184 height 25
type input "*****"
click at [555, 42] on h4 "Adicionar rua" at bounding box center [483, 40] width 387 height 18
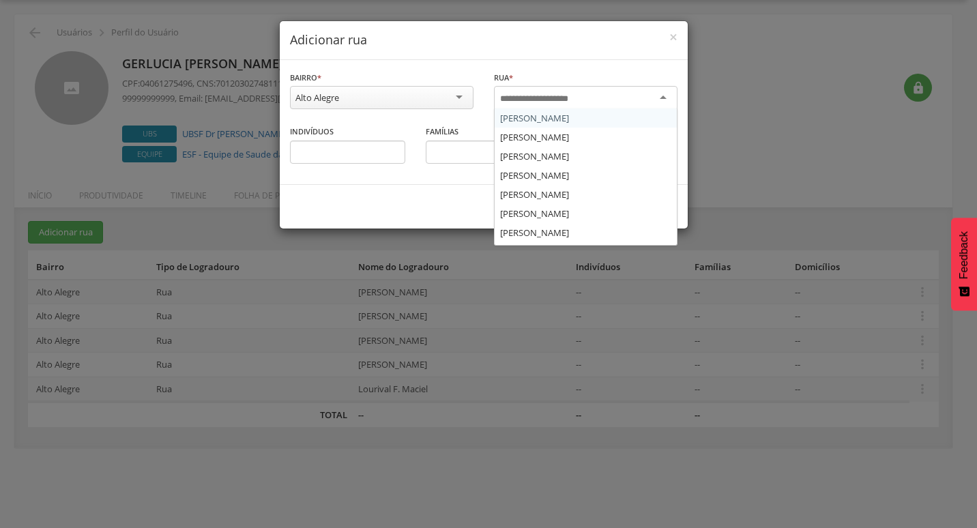
click at [585, 100] on input "select-one" at bounding box center [543, 99] width 87 height 12
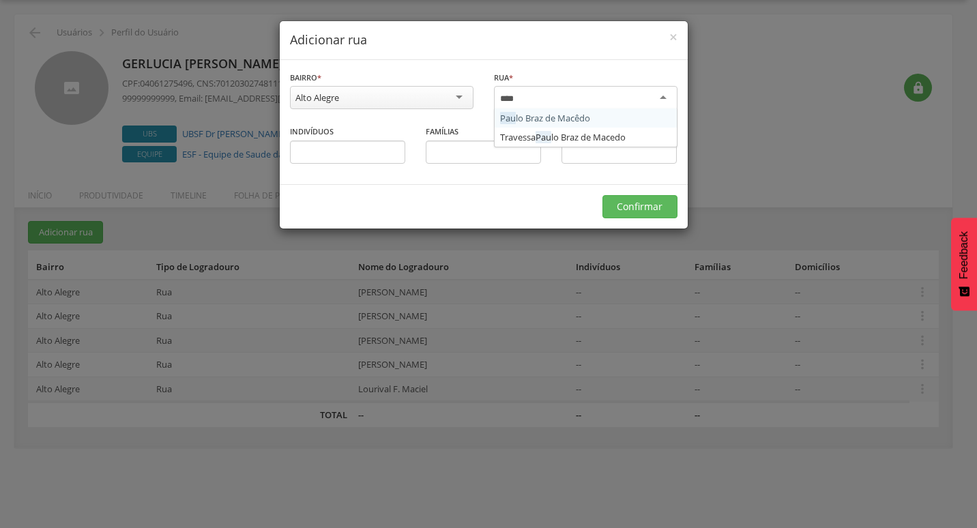
type input "*****"
